Goal: Task Accomplishment & Management: Complete application form

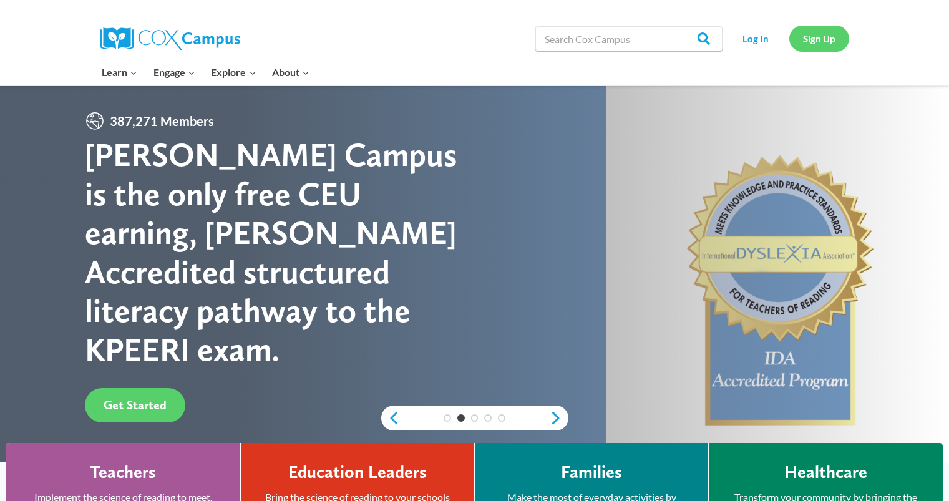
drag, startPoint x: 836, startPoint y: 52, endPoint x: 821, endPoint y: 38, distance: 20.3
click at [821, 38] on link "Sign Up" at bounding box center [820, 39] width 60 height 26
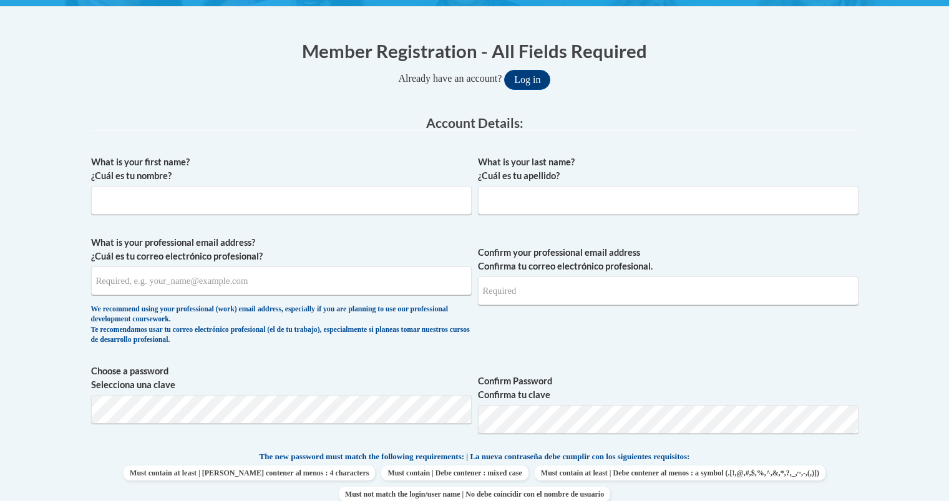
scroll to position [255, 0]
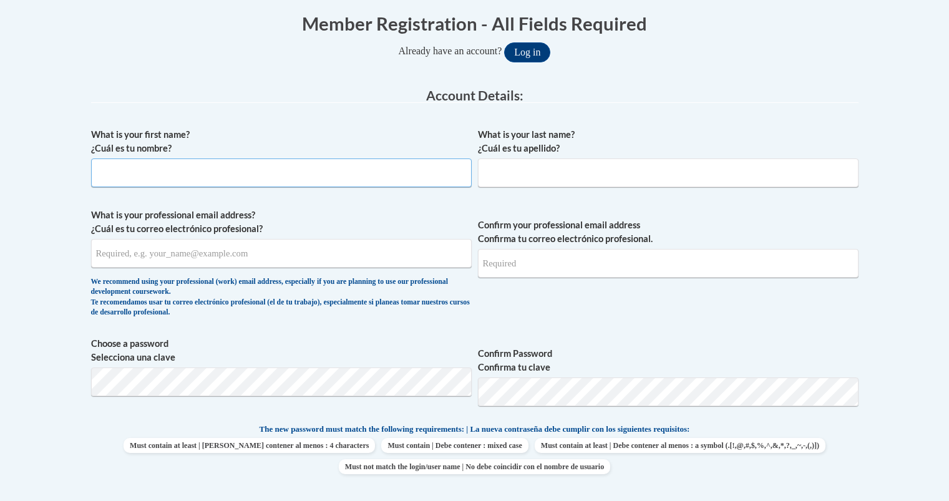
click at [414, 179] on input "What is your first name? ¿Cuál es tu nombre?" at bounding box center [281, 173] width 381 height 29
type input "Ako"
type input "Ayuk"
type input "[EMAIL_ADDRESS][DOMAIN_NAME]"
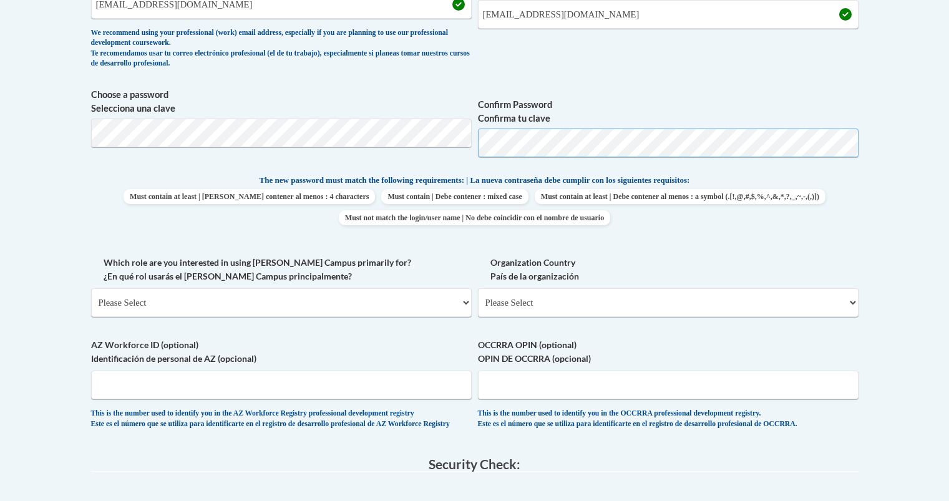
scroll to position [518, 0]
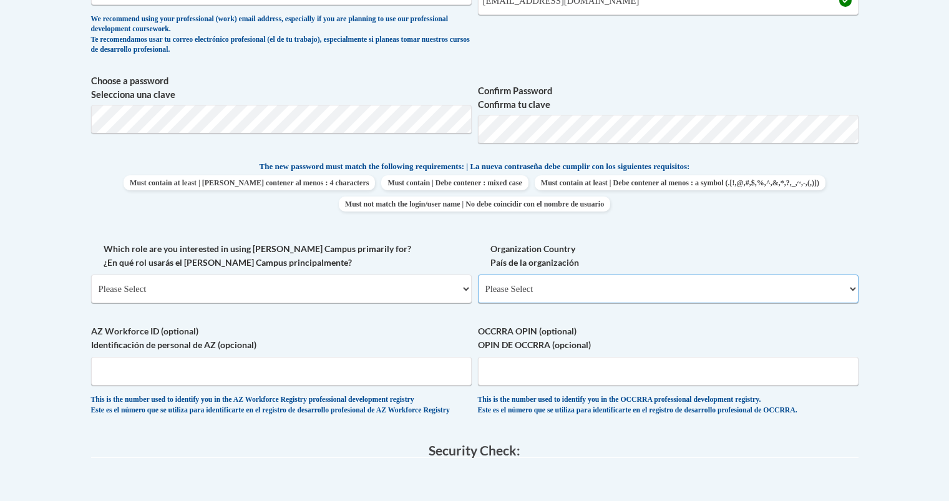
click at [626, 286] on select "Please Select United States | Estados Unidos Outside of the United States | Fue…" at bounding box center [668, 289] width 381 height 29
click at [421, 285] on select "Please Select College/University | Colegio/Universidad Community/Nonprofit Part…" at bounding box center [281, 289] width 381 height 29
select select "fbf2d438-af2f-41f8-98f1-81c410e29de3"
click at [91, 275] on select "Please Select College/University | Colegio/Universidad Community/Nonprofit Part…" at bounding box center [281, 289] width 381 height 29
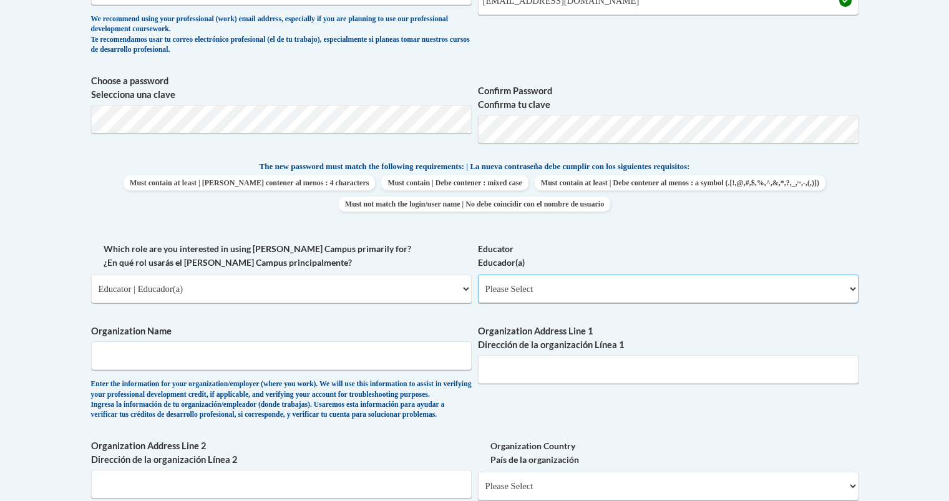
click at [594, 297] on select "Please Select Early Learning/Daycare Teacher/Family Home Care Provider | Maestr…" at bounding box center [668, 289] width 381 height 29
select select "5e2af403-4f2c-4e49-a02f-103e55d7b75b"
click at [478, 275] on select "Please Select Early Learning/Daycare Teacher/Family Home Care Provider | Maestr…" at bounding box center [668, 289] width 381 height 29
click at [366, 356] on input "Organization Name" at bounding box center [281, 355] width 381 height 29
type input "Bright Horizons"
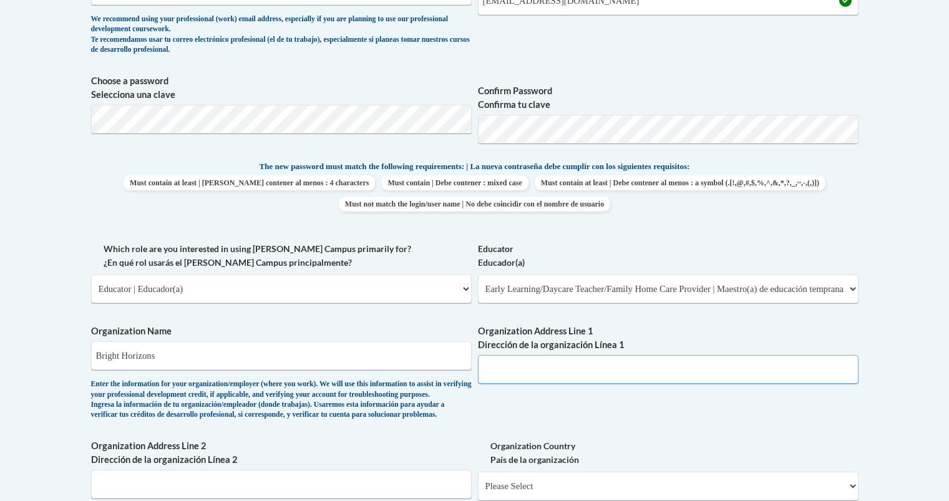
click at [590, 370] on input "Organization Address Line 1 Dirección de la organización Línea 1" at bounding box center [668, 369] width 381 height 29
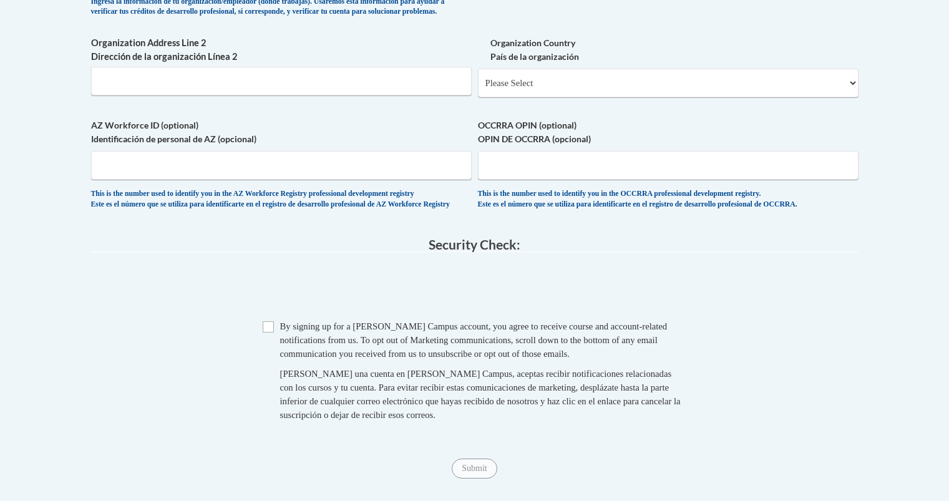
scroll to position [926, 0]
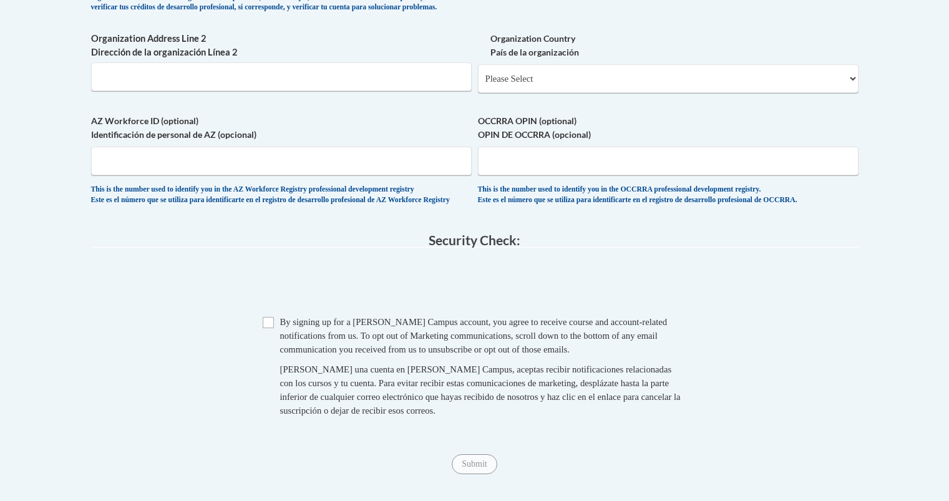
type input "5180 Buffington Road College Park, GA"
click at [590, 93] on select "Please Select United States | Estados Unidos Outside of the United States | Fue…" at bounding box center [668, 78] width 381 height 29
select select "ad49bcad-a171-4b2e-b99c-48b446064914"
click at [478, 84] on select "Please Select United States | Estados Unidos Outside of the United States | Fue…" at bounding box center [668, 78] width 381 height 29
select select
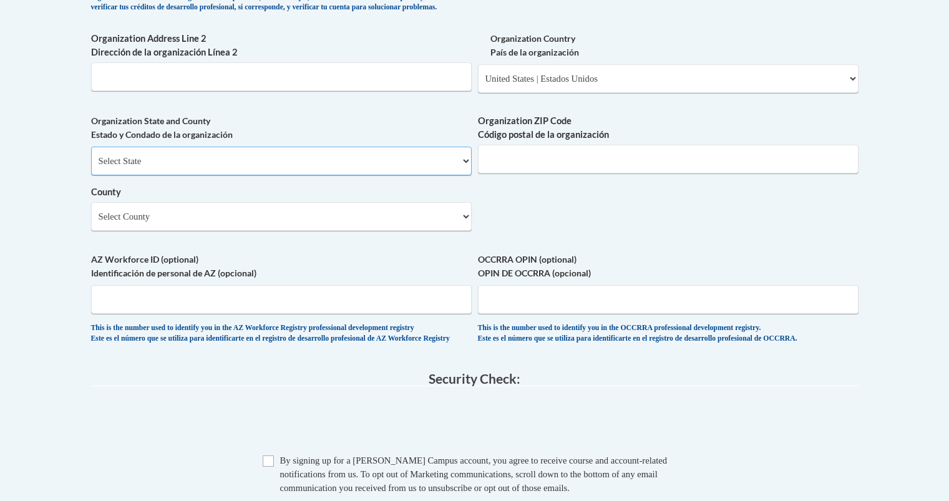
click at [266, 175] on select "Select State Alabama Alaska Arizona Arkansas California Colorado Connecticut De…" at bounding box center [281, 161] width 381 height 29
select select "Georgia"
click at [91, 167] on select "Select State Alabama Alaska Arizona Arkansas California Colorado Connecticut De…" at bounding box center [281, 161] width 381 height 29
click at [560, 174] on input "Organization ZIP Code Código postal de la organización" at bounding box center [668, 159] width 381 height 29
click at [432, 231] on select "Select County Appling Atkinson Bacon Baker Baldwin Banks Barrow Bartow Ben Hill…" at bounding box center [281, 216] width 381 height 29
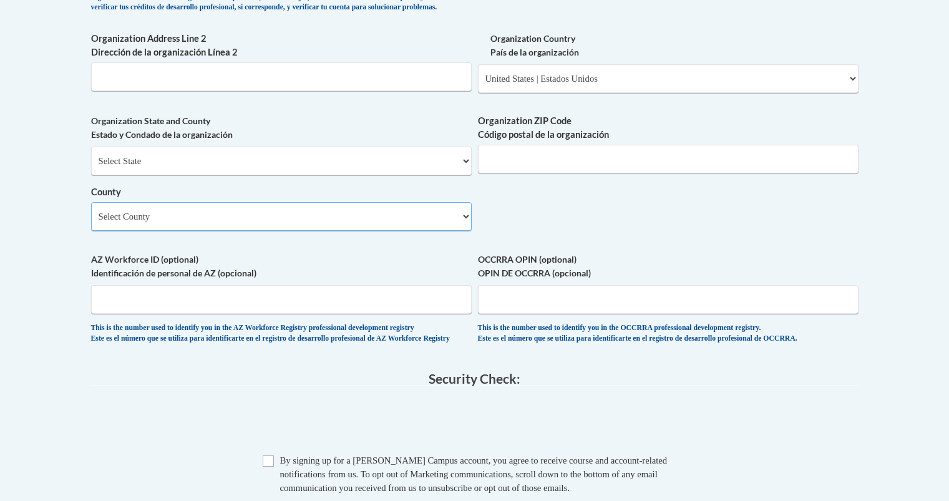
select select "Fulton"
click at [91, 223] on select "Select County Appling Atkinson Bacon Baker Baldwin Banks Barrow Bartow Ben Hill…" at bounding box center [281, 216] width 381 height 29
click at [323, 314] on input "AZ Workforce ID (optional) Identificación de personal de AZ (opcional)" at bounding box center [281, 299] width 381 height 29
click at [518, 313] on input "OCCRRA OPIN (optional) OPIN DE OCCRRA (opcional)" at bounding box center [668, 299] width 381 height 29
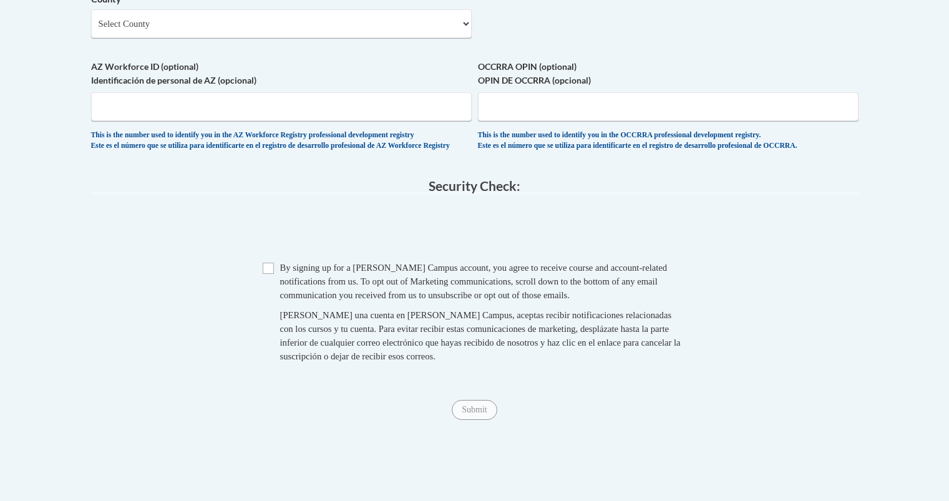
scroll to position [1121, 0]
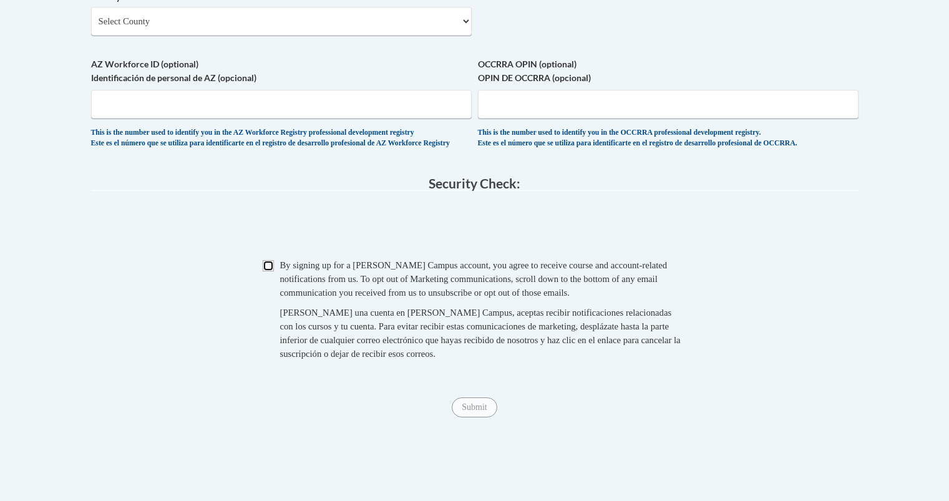
click at [268, 272] on input "Checkbox" at bounding box center [268, 265] width 11 height 11
checkbox input "true"
click at [473, 418] on input "Submit" at bounding box center [474, 408] width 45 height 20
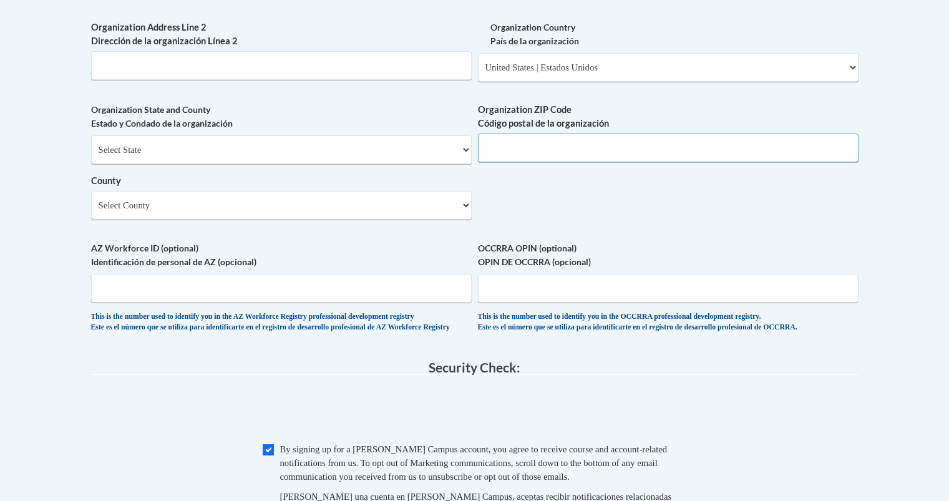
scroll to position [928, 0]
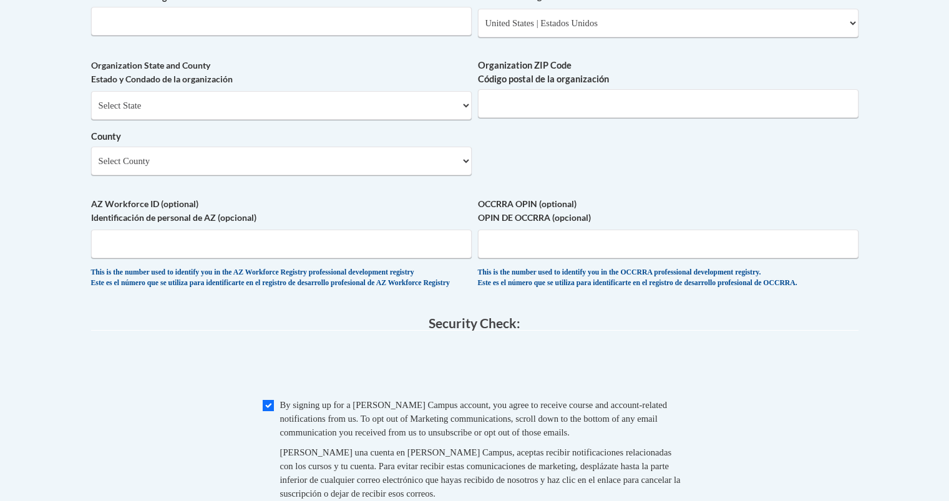
scroll to position [991, 0]
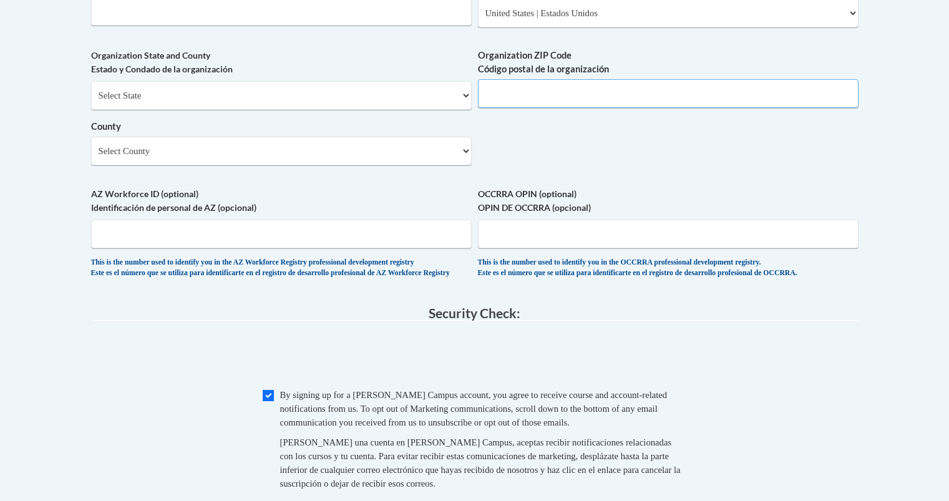
click at [784, 108] on input "Organization ZIP Code Código postal de la organización" at bounding box center [668, 93] width 381 height 29
type input "30215"
click at [567, 248] on input "OCCRRA OPIN (optional) OPIN DE OCCRRA (opcional)" at bounding box center [668, 234] width 381 height 29
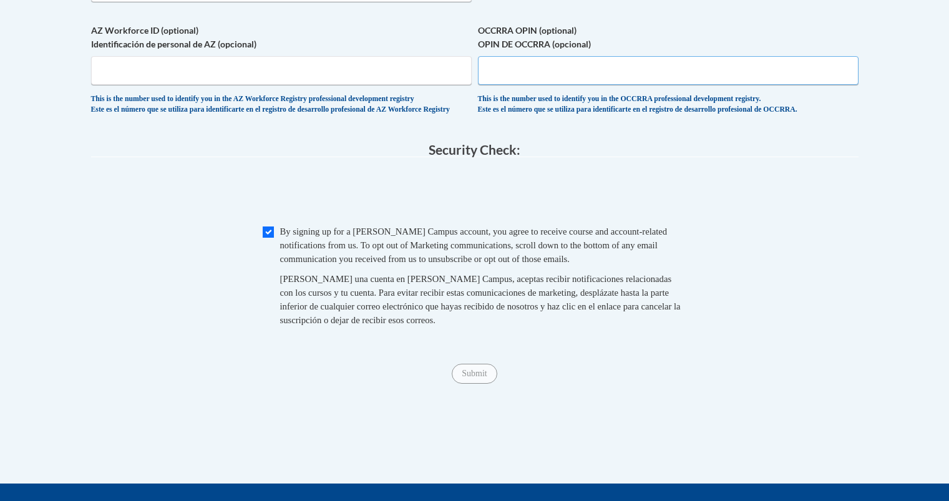
scroll to position [1147, 0]
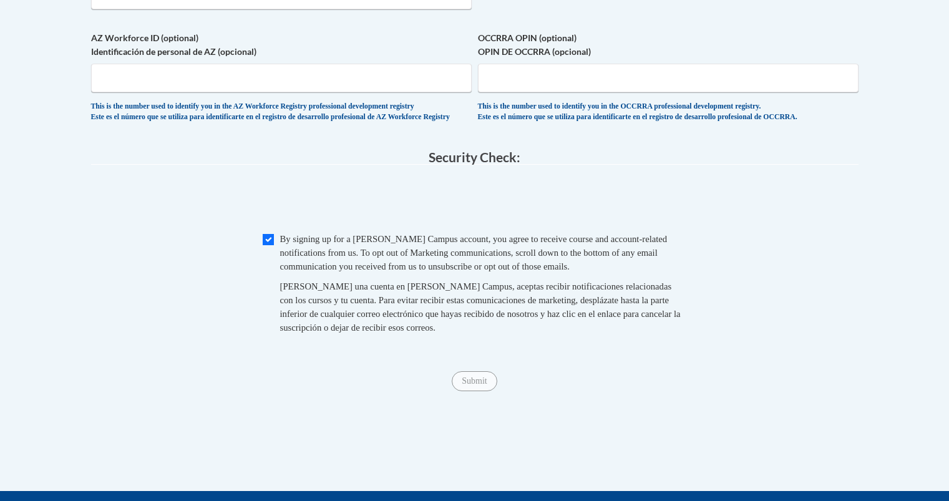
click at [599, 333] on span "Al crear una cuenta en Cox Campus, aceptas recibir notificaciones relacionadas …" at bounding box center [480, 307] width 401 height 51
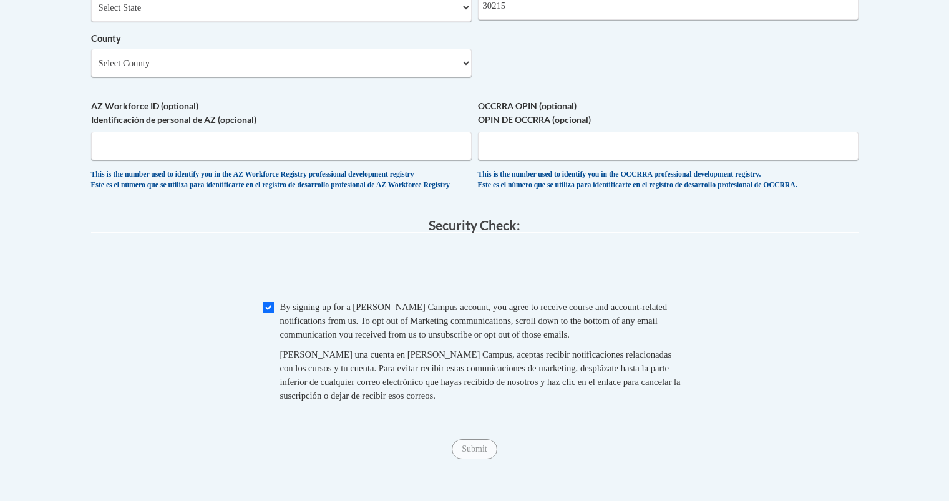
scroll to position [1077, 0]
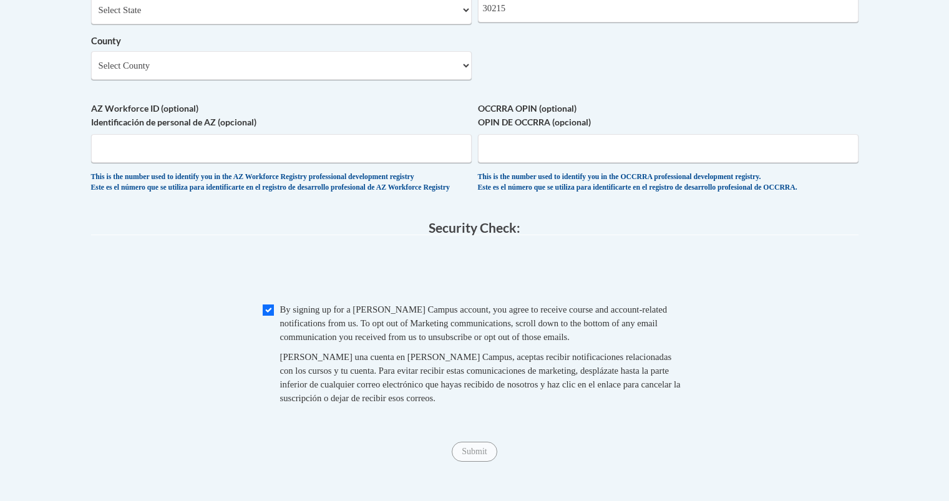
click at [685, 327] on fieldset "Security Check: Enter the security code + = TextBox Checkbox" at bounding box center [475, 327] width 768 height 212
click at [478, 462] on input "Submit" at bounding box center [474, 452] width 45 height 20
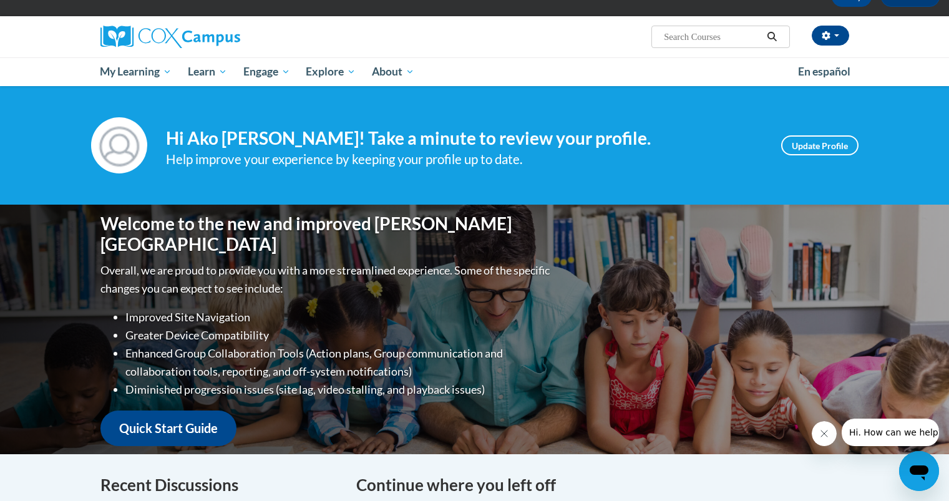
scroll to position [74, 0]
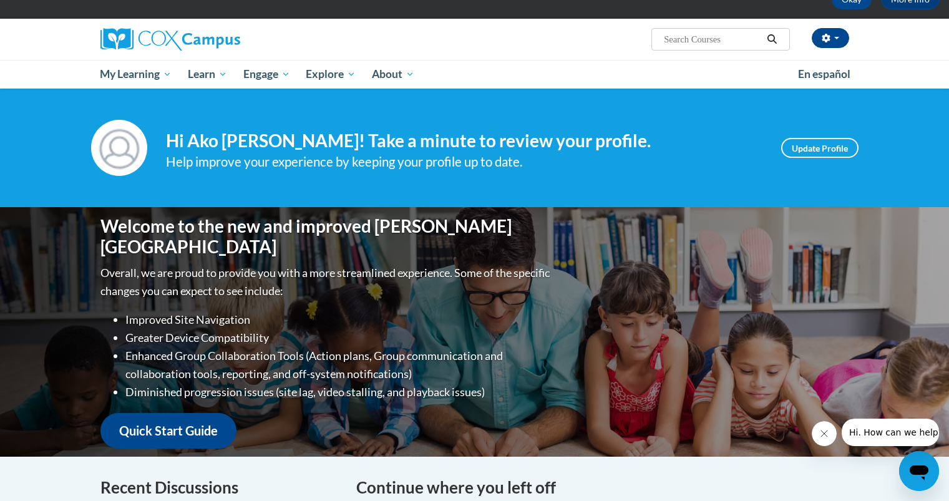
click at [827, 262] on div "Welcome to the new and improved Cox Campus Overall, we are proud to provide you…" at bounding box center [475, 332] width 786 height 250
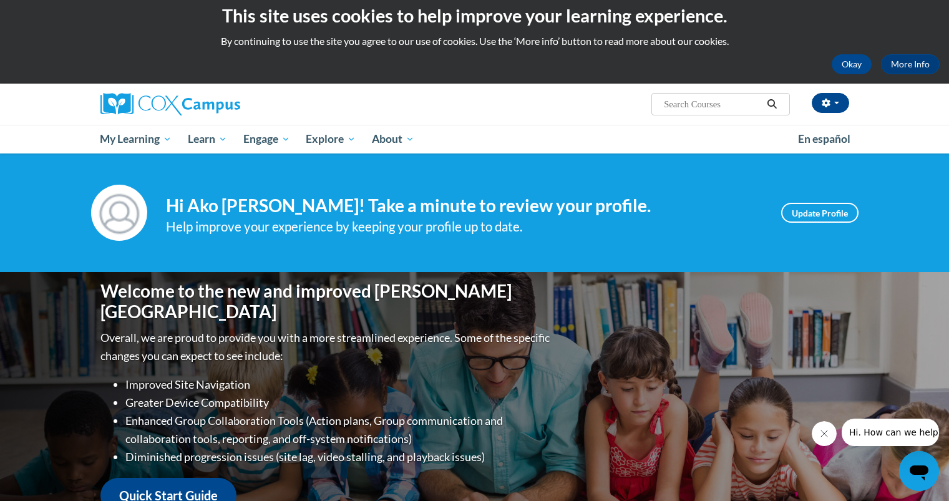
scroll to position [122, 0]
